Goal: Task Accomplishment & Management: Complete application form

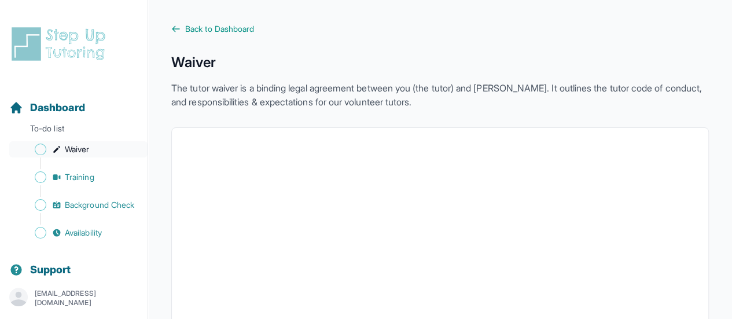
click at [43, 149] on span "Sidebar" at bounding box center [41, 149] width 12 height 12
click at [178, 30] on icon at bounding box center [175, 28] width 9 height 9
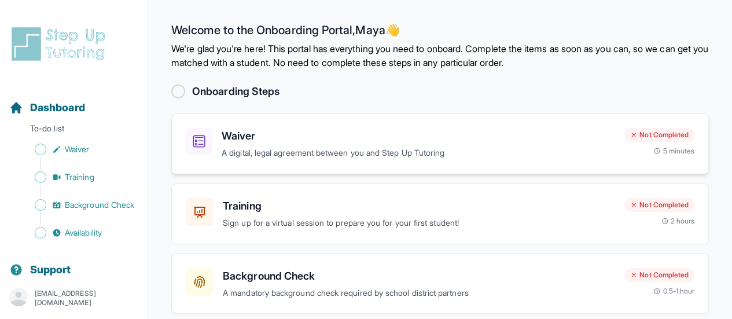
click at [506, 159] on div "Waiver A digital, legal agreement between you and Step Up Tutoring Not Complete…" at bounding box center [439, 143] width 537 height 61
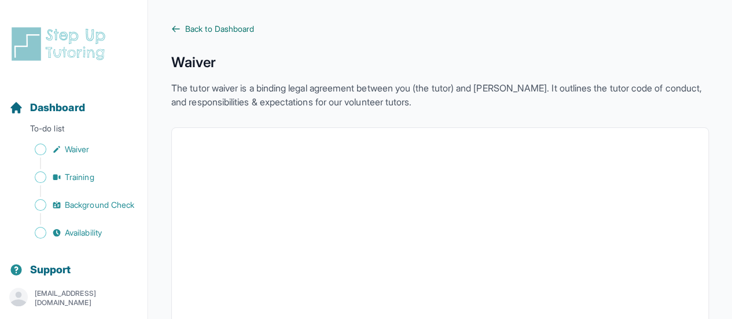
click at [177, 28] on icon at bounding box center [175, 28] width 9 height 9
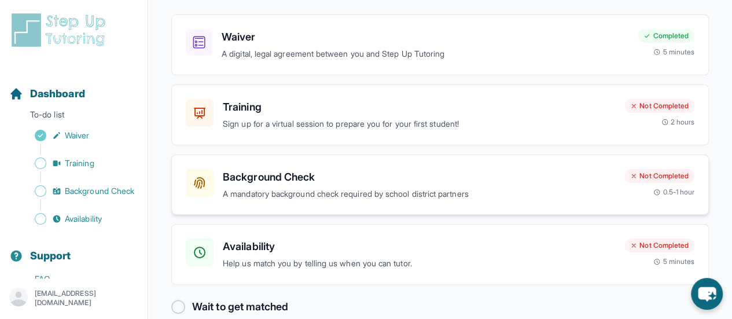
scroll to position [116, 0]
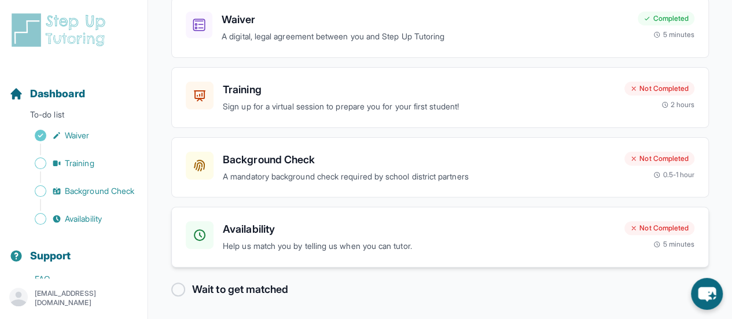
click at [301, 230] on h3 "Availability" at bounding box center [419, 229] width 392 height 16
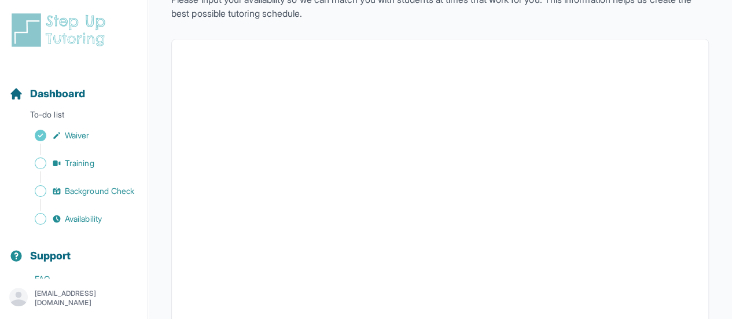
scroll to position [145, 0]
